Goal: Task Accomplishment & Management: Manage account settings

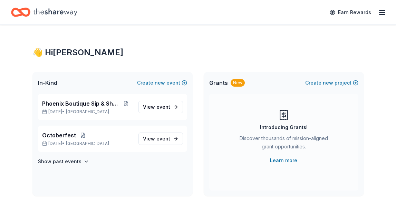
click at [381, 13] on icon "button" at bounding box center [382, 12] width 8 height 8
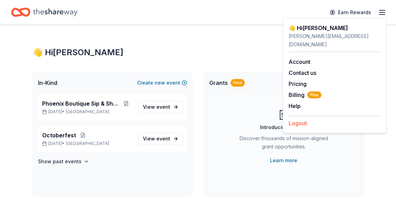
click at [300, 119] on button "Logout" at bounding box center [297, 123] width 18 height 8
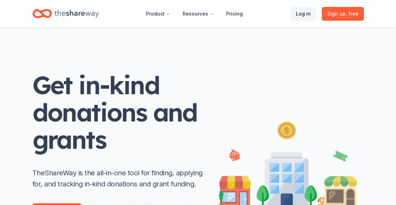
click at [306, 12] on link "Log in" at bounding box center [303, 14] width 26 height 14
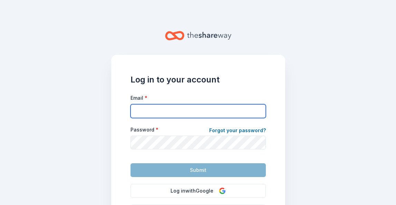
type input "[PERSON_NAME][EMAIL_ADDRESS][DOMAIN_NAME]"
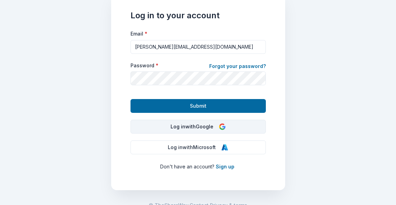
scroll to position [68, 0]
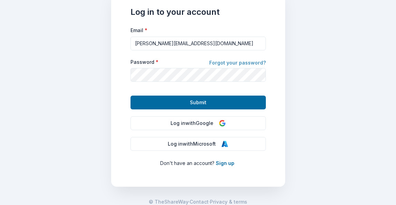
click at [250, 62] on link "Forgot your password?" at bounding box center [237, 64] width 57 height 10
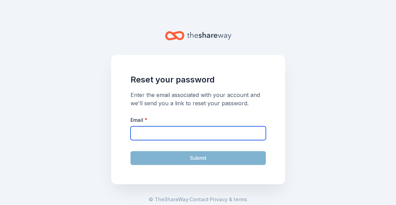
click at [146, 133] on input "Email *" at bounding box center [197, 133] width 135 height 14
type input "[PERSON_NAME][EMAIL_ADDRESS][DOMAIN_NAME]"
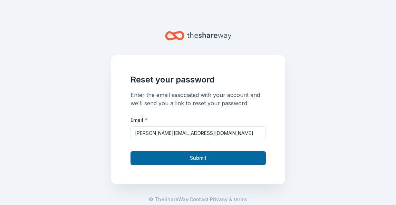
click at [185, 158] on button "Submit" at bounding box center [197, 158] width 135 height 14
